Goal: Transaction & Acquisition: Purchase product/service

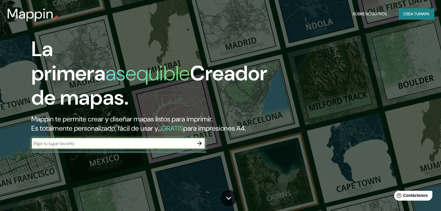
drag, startPoint x: 227, startPoint y: 76, endPoint x: 182, endPoint y: 124, distance: 66.0
click at [227, 78] on font "Creador de mapas." at bounding box center [149, 85] width 236 height 51
click at [178, 147] on input "text" at bounding box center [112, 143] width 162 height 7
type input "comuna tesorito - [GEOGRAPHIC_DATA]"
click at [199, 149] on button "button" at bounding box center [200, 144] width 12 height 12
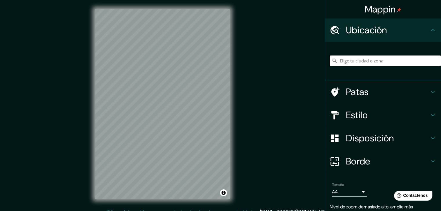
click at [364, 61] on input "Elige tu ciudad o zona" at bounding box center [384, 61] width 111 height 10
click at [420, 62] on input "Manizales, [GEOGRAPHIC_DATA], [GEOGRAPHIC_DATA]" at bounding box center [384, 61] width 111 height 10
drag, startPoint x: 417, startPoint y: 63, endPoint x: 334, endPoint y: 62, distance: 83.1
click at [334, 62] on input "Manizales, [GEOGRAPHIC_DATA], [GEOGRAPHIC_DATA]" at bounding box center [384, 61] width 111 height 10
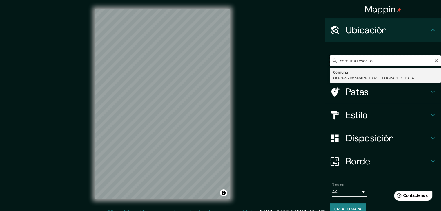
drag, startPoint x: 352, startPoint y: 63, endPoint x: 334, endPoint y: 63, distance: 18.5
click at [334, 63] on input "comuna tesorito" at bounding box center [384, 61] width 111 height 10
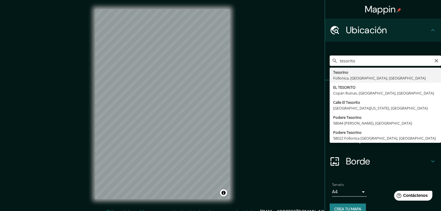
click at [366, 61] on input "tesorito" at bounding box center [384, 61] width 111 height 10
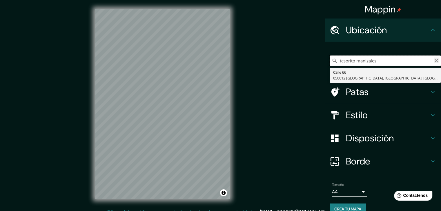
type input "tesorito manizales"
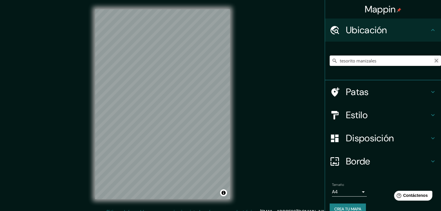
click at [434, 61] on icon "Claro" at bounding box center [435, 60] width 3 height 3
click at [429, 90] on icon at bounding box center [432, 92] width 7 height 7
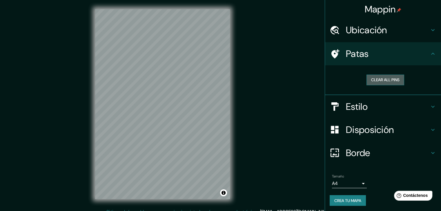
click at [397, 81] on button "Clear all pins" at bounding box center [385, 80] width 38 height 11
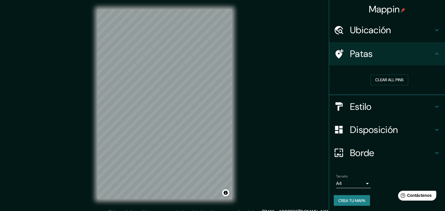
click at [357, 185] on body "Mappin Ubicación [STREET_ADDRESS] Patas Clear all pins Estilo Disposición Borde…" at bounding box center [222, 105] width 445 height 211
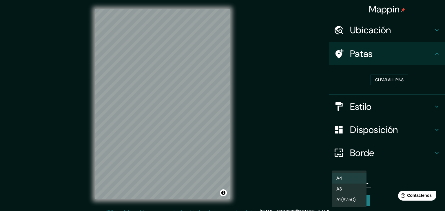
click at [384, 183] on div at bounding box center [222, 105] width 445 height 211
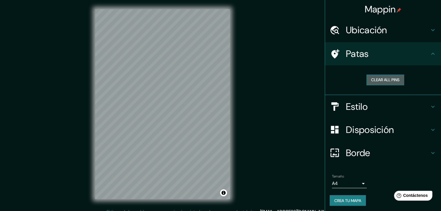
click at [388, 78] on button "Clear all pins" at bounding box center [385, 80] width 38 height 11
click at [388, 79] on button "Clear all pins" at bounding box center [385, 80] width 38 height 11
click at [429, 106] on icon at bounding box center [432, 106] width 7 height 7
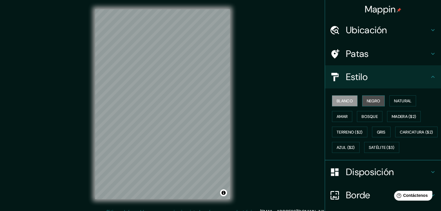
click at [371, 102] on font "Negro" at bounding box center [373, 100] width 14 height 5
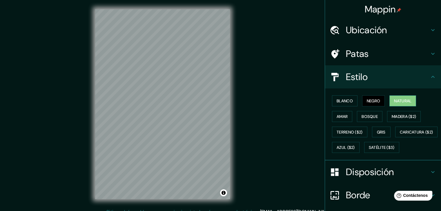
click at [396, 100] on font "Natural" at bounding box center [402, 100] width 17 height 5
click at [338, 118] on font "Amar" at bounding box center [341, 116] width 11 height 5
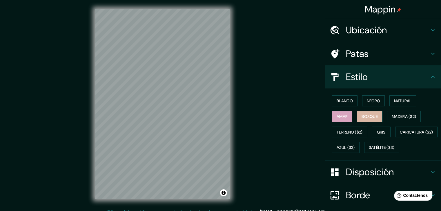
click at [362, 116] on font "Bosque" at bounding box center [369, 116] width 16 height 5
click at [394, 117] on font "Madera ($2)" at bounding box center [403, 116] width 24 height 5
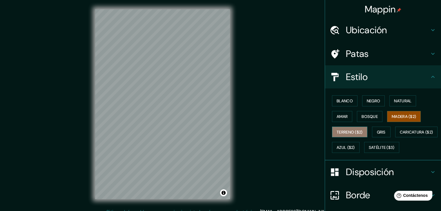
click at [338, 130] on font "Terreno ($2)" at bounding box center [349, 132] width 26 height 5
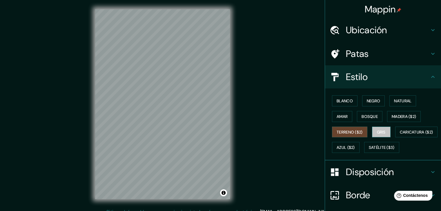
click at [381, 131] on font "Gris" at bounding box center [381, 132] width 9 height 5
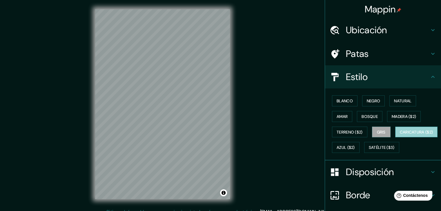
click at [399, 135] on font "Caricatura ($2)" at bounding box center [415, 132] width 33 height 5
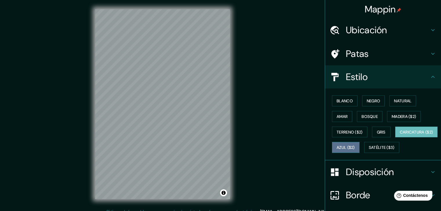
click at [355, 148] on font "Azul ($2)" at bounding box center [345, 147] width 18 height 5
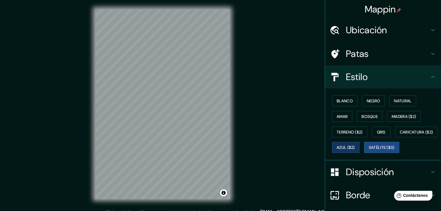
click at [368, 151] on font "Satélite ($3)" at bounding box center [381, 147] width 26 height 5
click at [349, 102] on button "Blanco" at bounding box center [344, 101] width 25 height 11
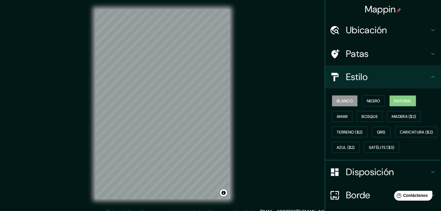
click at [406, 102] on font "Natural" at bounding box center [402, 100] width 17 height 5
click at [364, 116] on font "Bosque" at bounding box center [369, 116] width 16 height 5
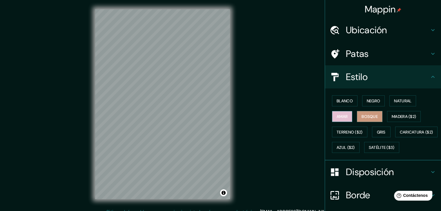
click at [336, 117] on font "Amar" at bounding box center [341, 116] width 11 height 5
click at [343, 103] on font "Blanco" at bounding box center [344, 100] width 16 height 5
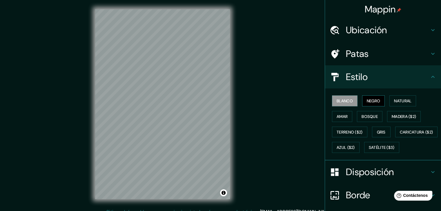
click at [371, 101] on font "Negro" at bounding box center [373, 100] width 14 height 5
click at [345, 101] on font "Blanco" at bounding box center [344, 100] width 16 height 5
click at [370, 101] on font "Negro" at bounding box center [373, 100] width 14 height 5
click at [421, 146] on div "Blanco Negro Natural Amar Bosque Madera ($2) Terreno ($2) Gris Caricatura ($2) …" at bounding box center [384, 124] width 111 height 62
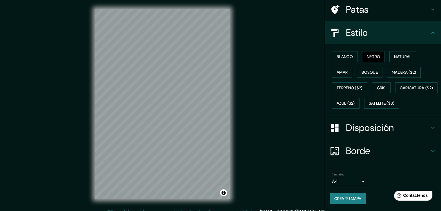
scroll to position [59, 0]
click at [428, 123] on div "Disposición" at bounding box center [383, 127] width 116 height 23
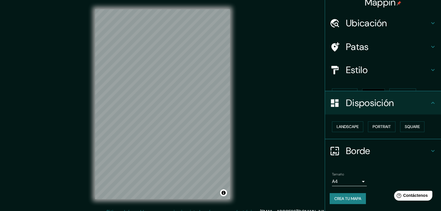
scroll to position [0, 0]
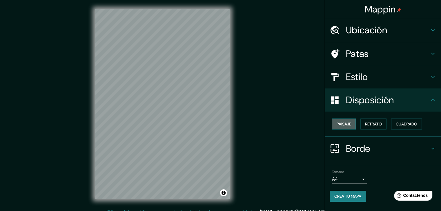
click at [343, 126] on font "Paisaje" at bounding box center [343, 124] width 14 height 5
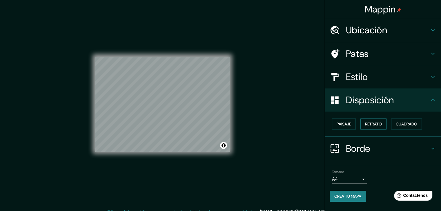
click at [374, 123] on font "Retrato" at bounding box center [373, 124] width 17 height 5
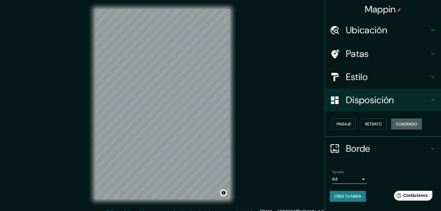
click at [400, 123] on font "Cuadrado" at bounding box center [405, 124] width 21 height 5
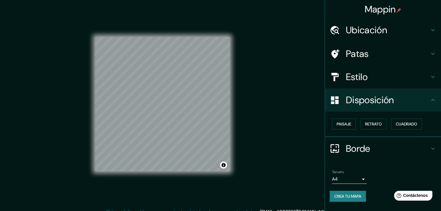
click at [434, 145] on icon at bounding box center [432, 148] width 7 height 7
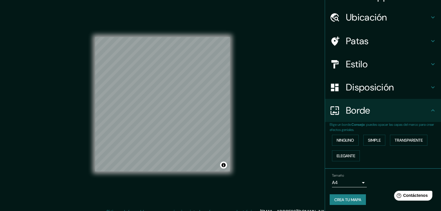
scroll to position [13, 0]
click at [349, 141] on font "Ninguno" at bounding box center [344, 140] width 17 height 5
click at [376, 139] on font "Simple" at bounding box center [374, 140] width 13 height 5
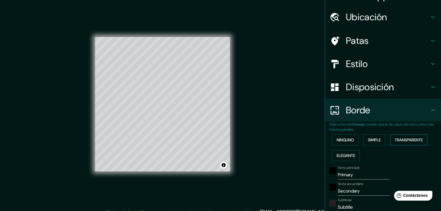
click at [406, 141] on font "Transparente" at bounding box center [408, 140] width 28 height 5
click at [338, 156] on font "Elegante" at bounding box center [345, 155] width 19 height 5
click at [342, 142] on font "Ninguno" at bounding box center [344, 140] width 17 height 5
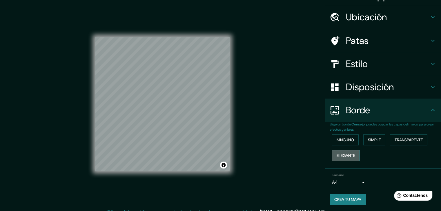
click at [342, 152] on font "Elegante" at bounding box center [345, 156] width 19 height 8
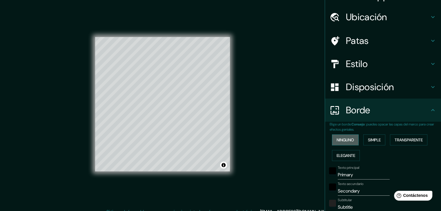
click at [346, 139] on font "Ninguno" at bounding box center [344, 140] width 17 height 5
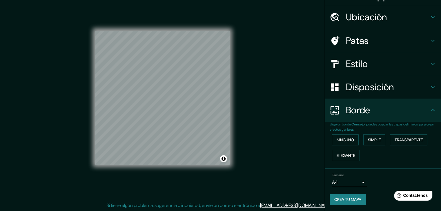
scroll to position [7, 0]
click at [355, 199] on font "Crea tu mapa" at bounding box center [347, 199] width 27 height 5
click at [375, 178] on div "Tamaño A4 single" at bounding box center [382, 180] width 107 height 19
click at [222, 160] on button "Activar o desactivar atribución" at bounding box center [223, 158] width 7 height 7
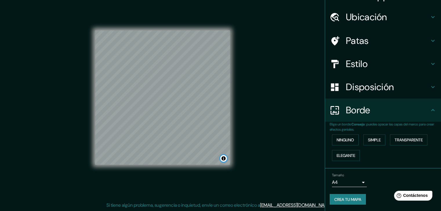
click at [222, 160] on button "Activar o desactivar atribución" at bounding box center [223, 158] width 7 height 7
click at [207, 159] on font "Mejorar este mapa" at bounding box center [203, 159] width 30 height 4
